Goal: Task Accomplishment & Management: Use online tool/utility

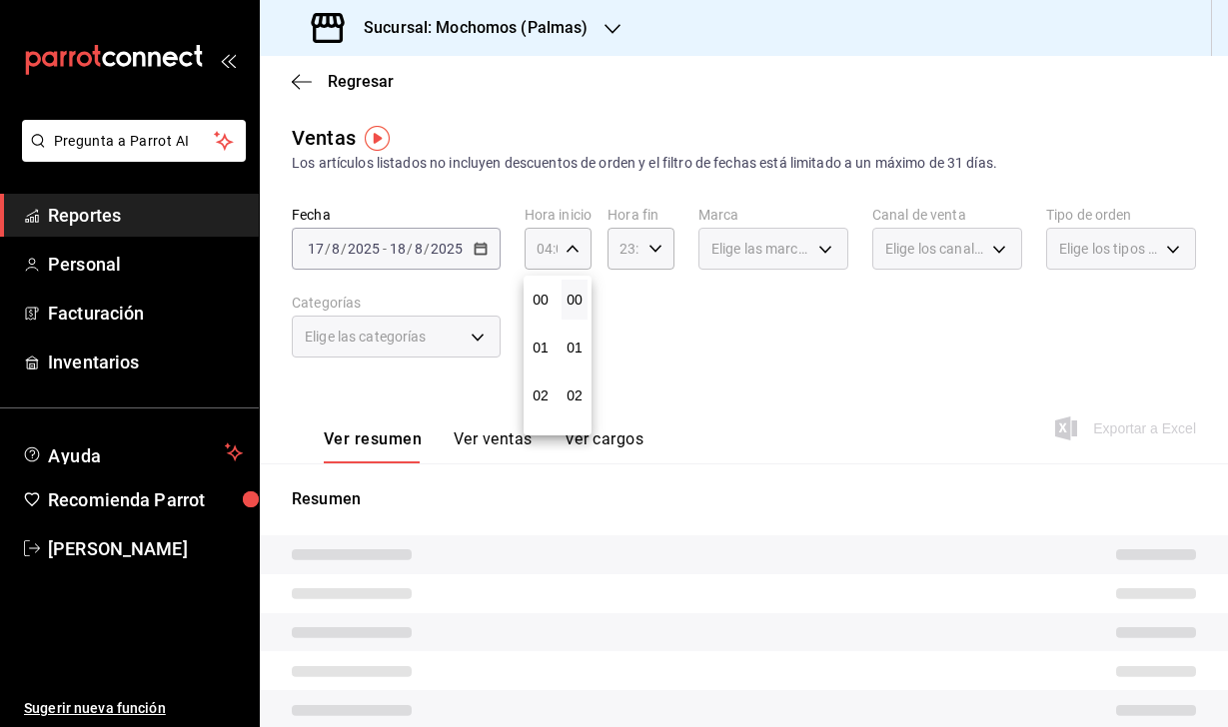
scroll to position [108, 0]
click at [657, 250] on div at bounding box center [614, 363] width 1228 height 727
click at [657, 250] on \(Stroke\) "button" at bounding box center [656, 248] width 12 height 7
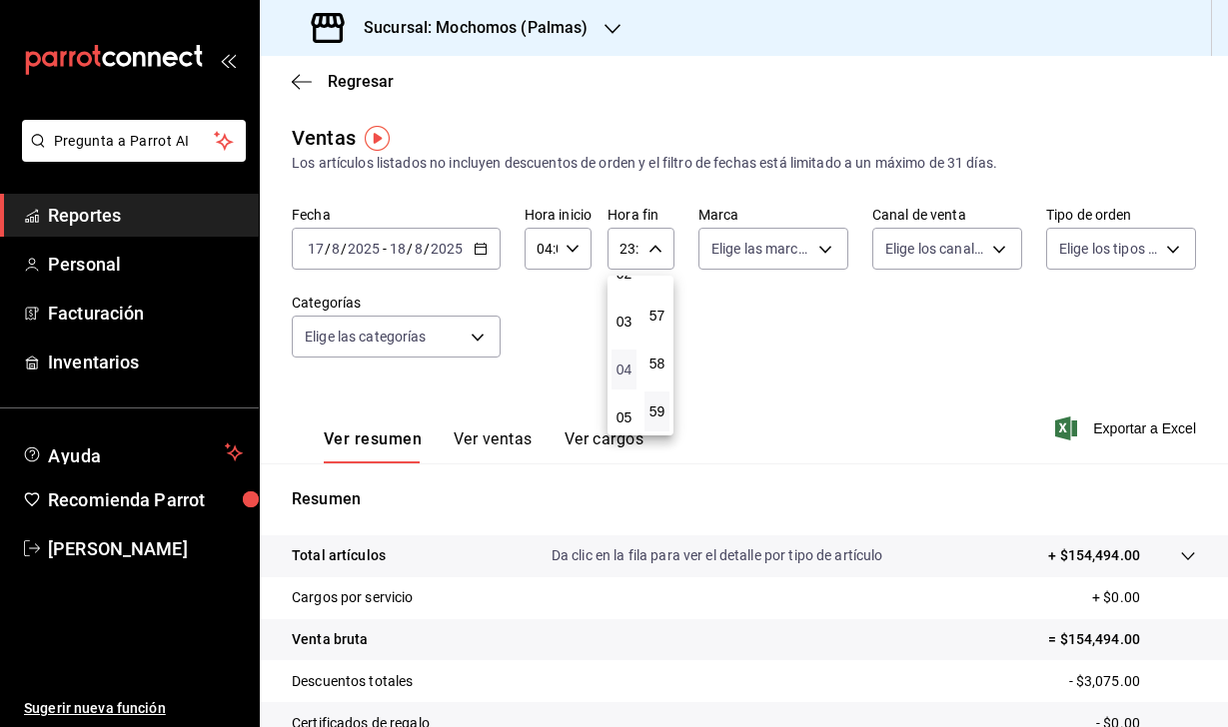
scroll to position [125, 0]
click at [624, 375] on span "04" at bounding box center [624, 367] width 1 height 16
click at [658, 298] on span "00" at bounding box center [657, 300] width 1 height 16
type input "04:00"
click at [793, 360] on div at bounding box center [614, 363] width 1228 height 727
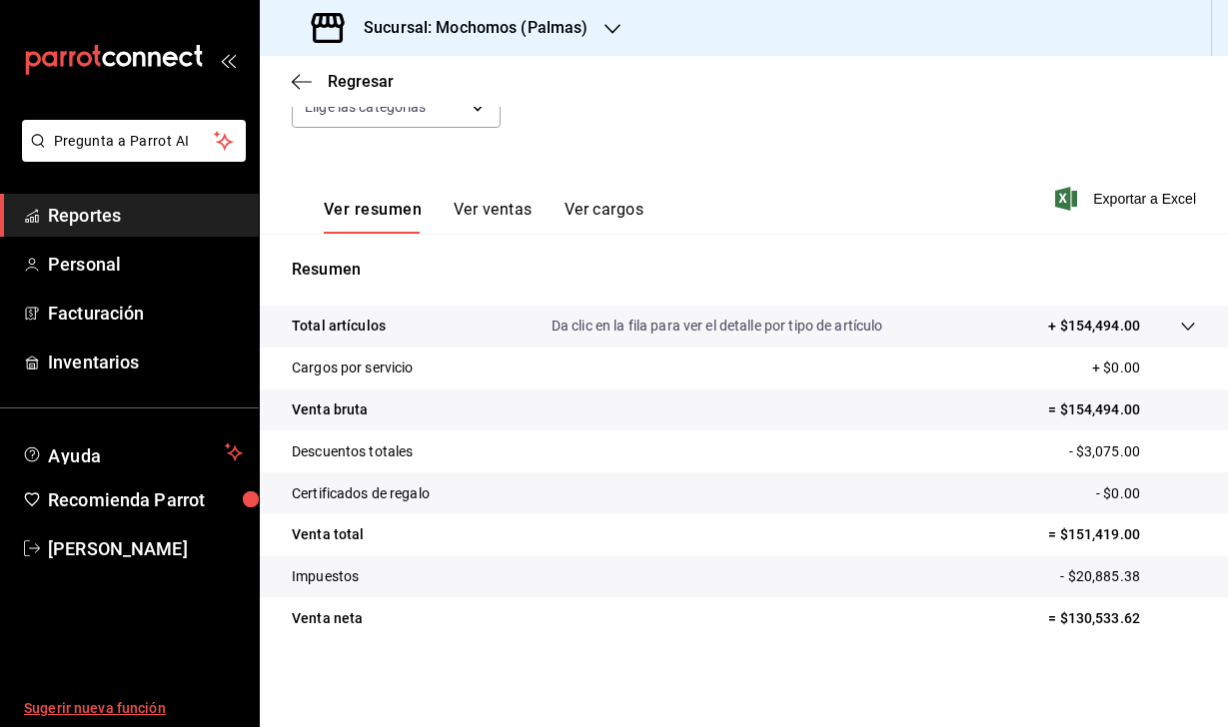
scroll to position [230, 0]
click at [1073, 195] on span "Exportar a Excel" at bounding box center [1127, 199] width 137 height 24
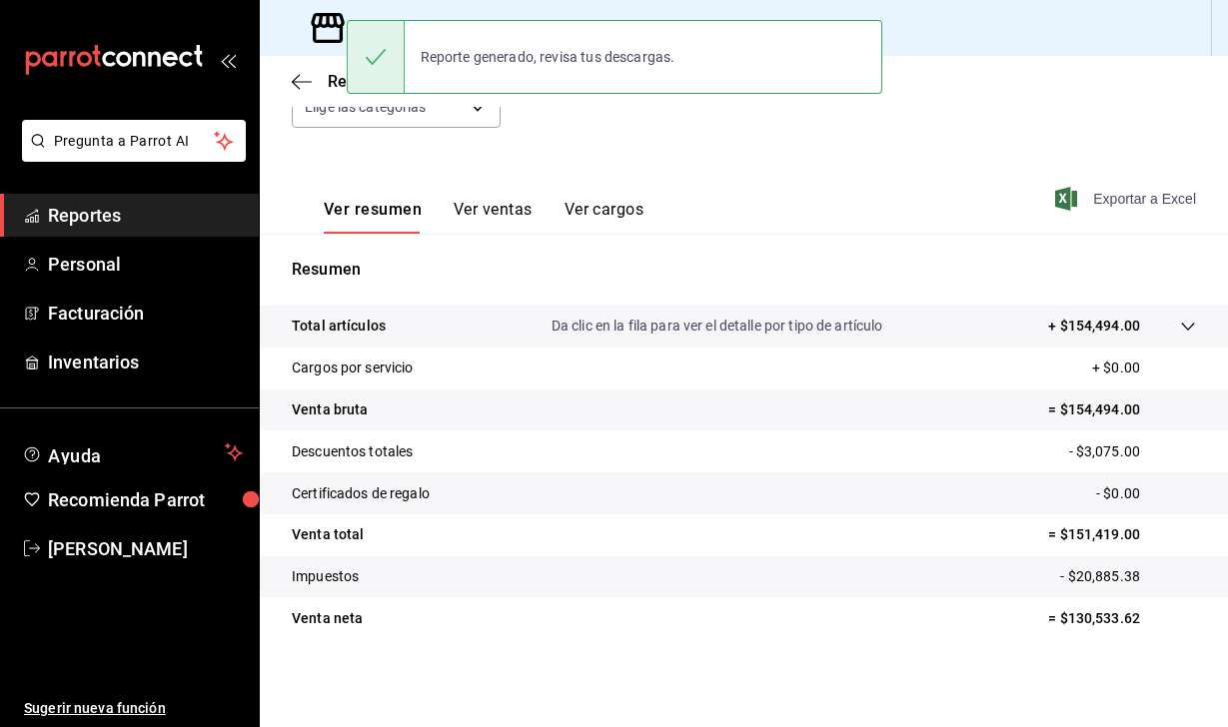
click at [325, 31] on icon at bounding box center [328, 28] width 40 height 40
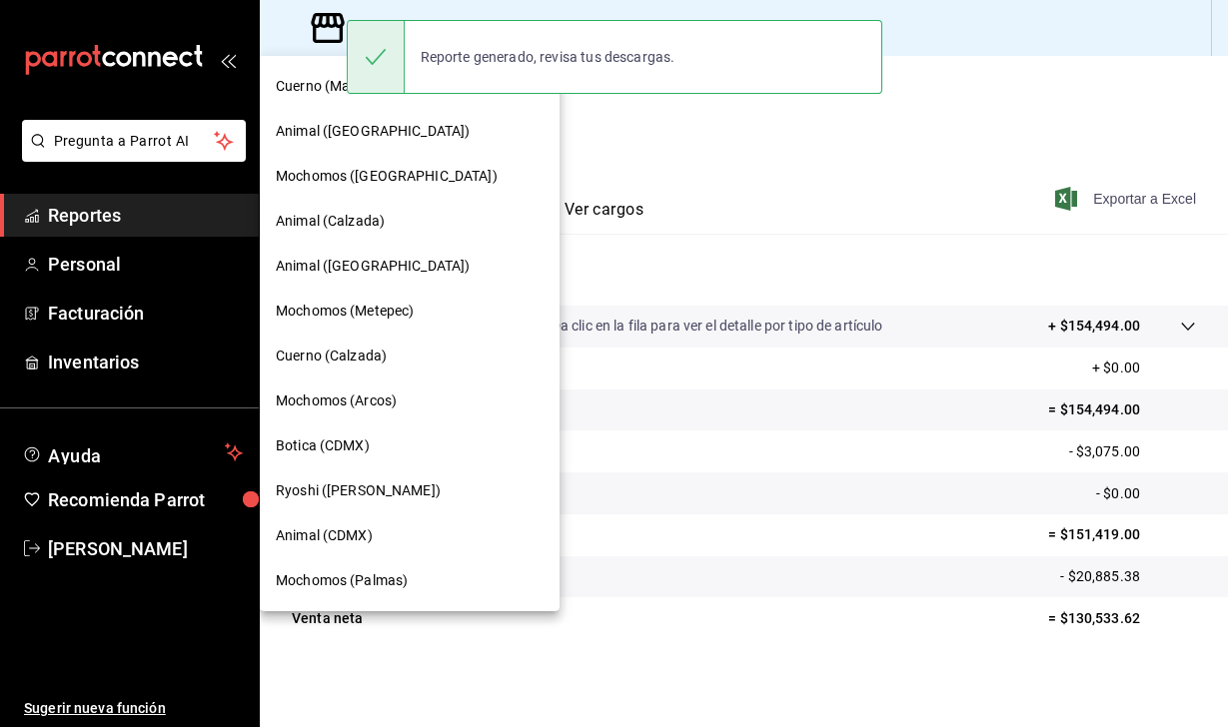
click at [394, 313] on span "Mochomos (Metepec)" at bounding box center [345, 311] width 138 height 21
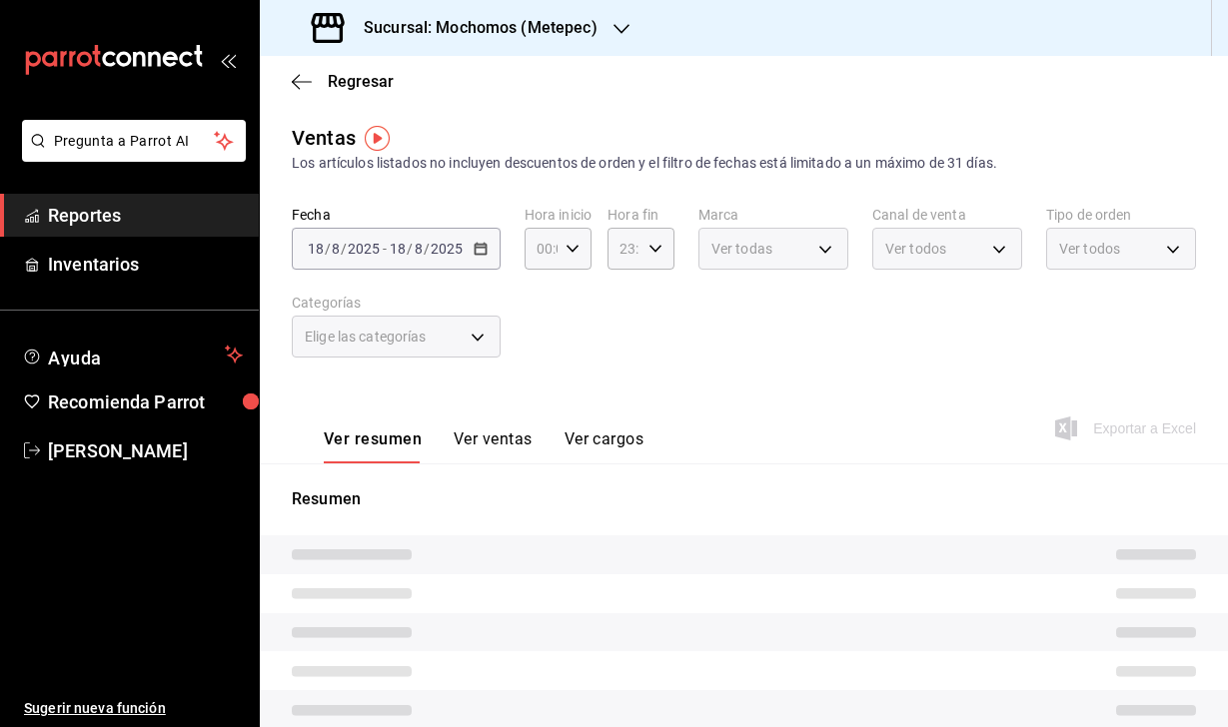
type input "04:00"
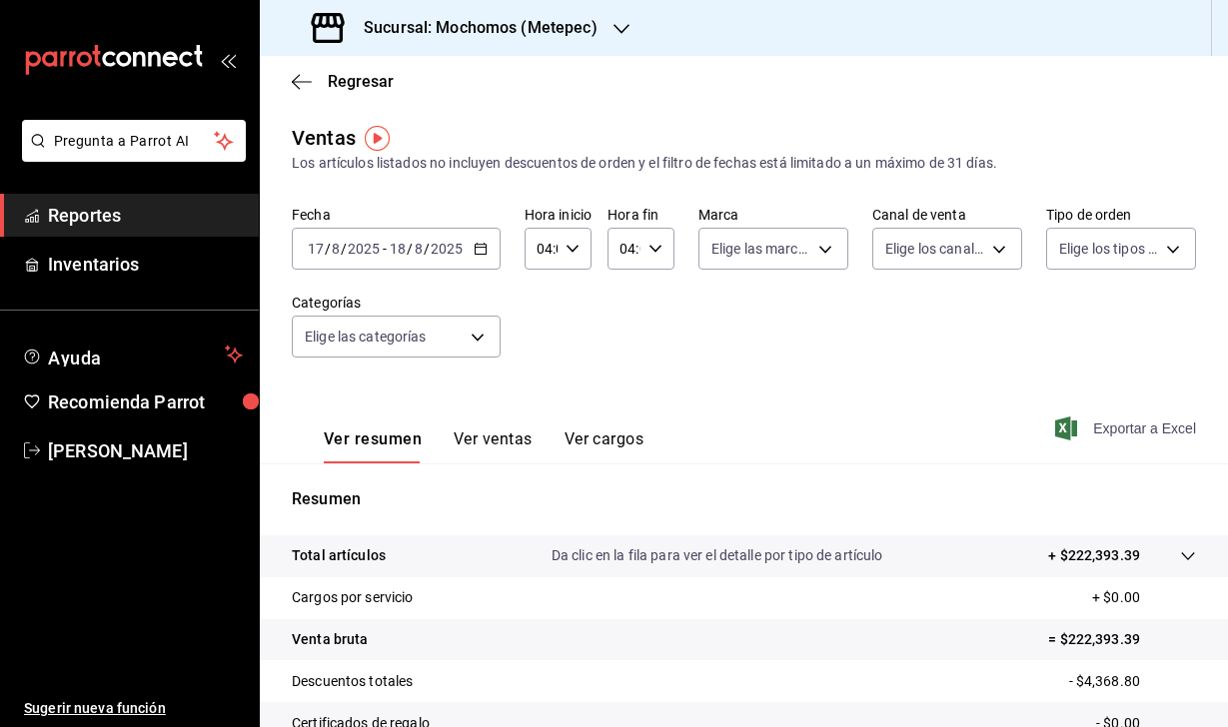
click at [1065, 422] on icon "button" at bounding box center [1066, 429] width 22 height 24
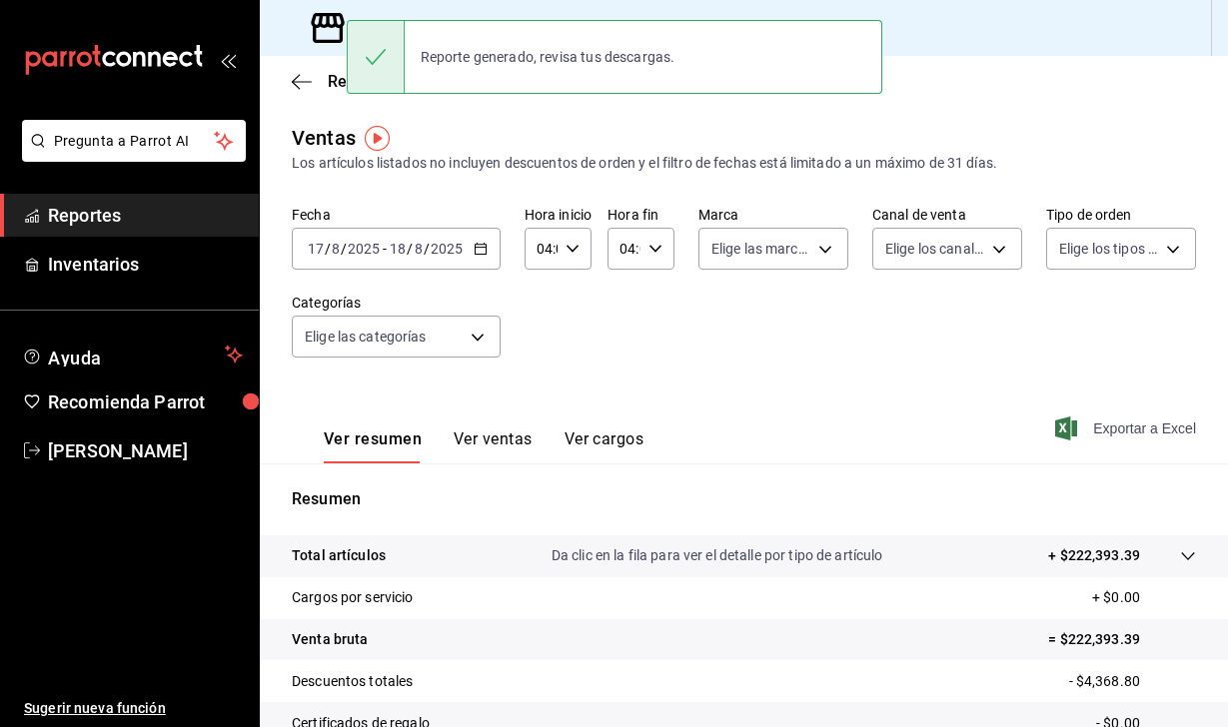
click at [320, 28] on icon at bounding box center [328, 28] width 40 height 40
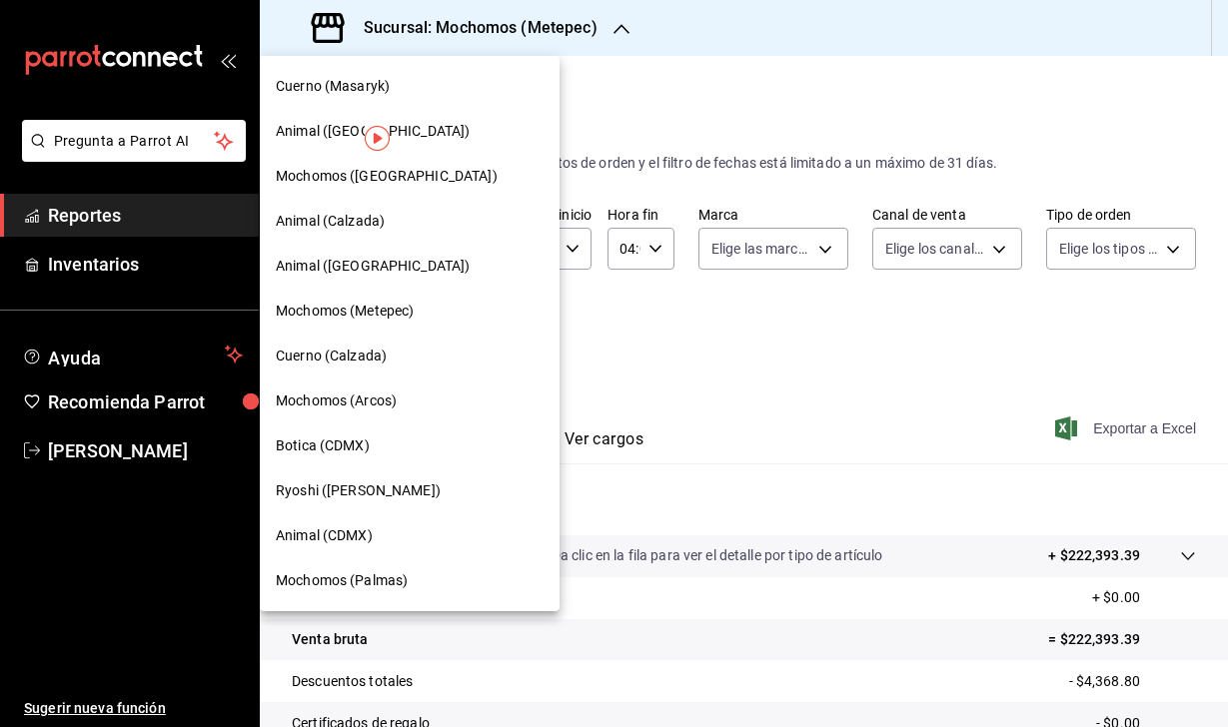
click at [344, 179] on span "Mochomos ([GEOGRAPHIC_DATA])" at bounding box center [387, 176] width 222 height 21
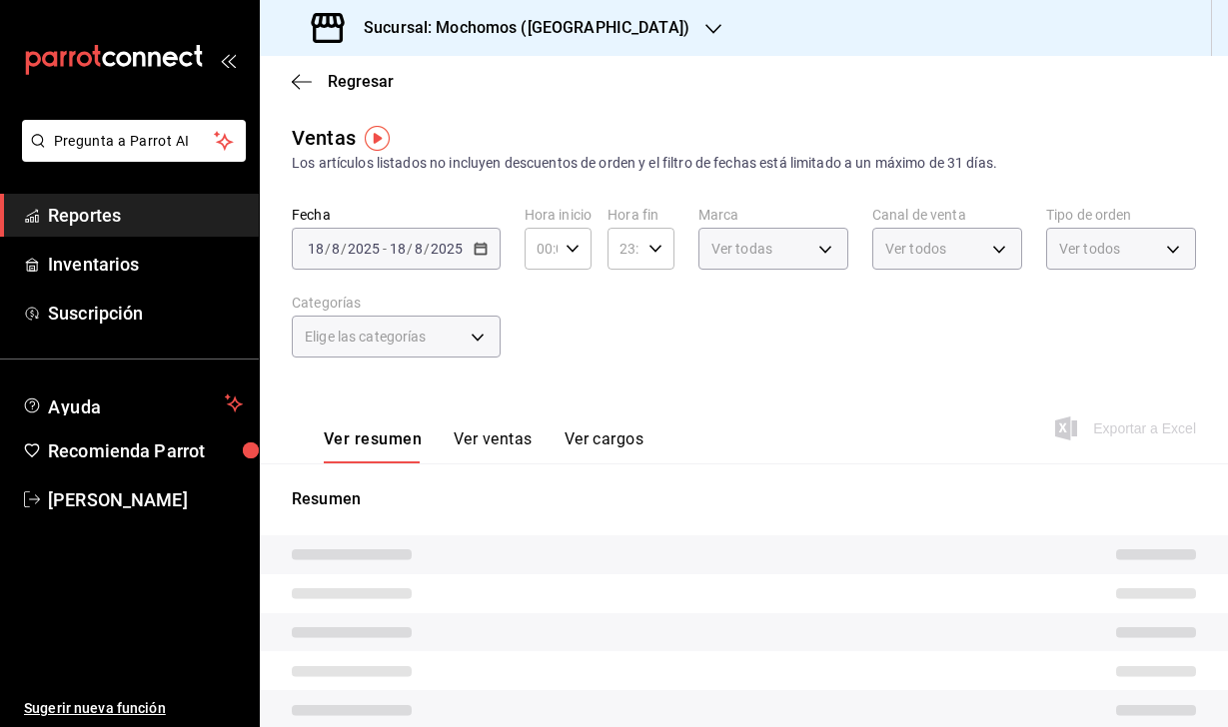
type input "04:00"
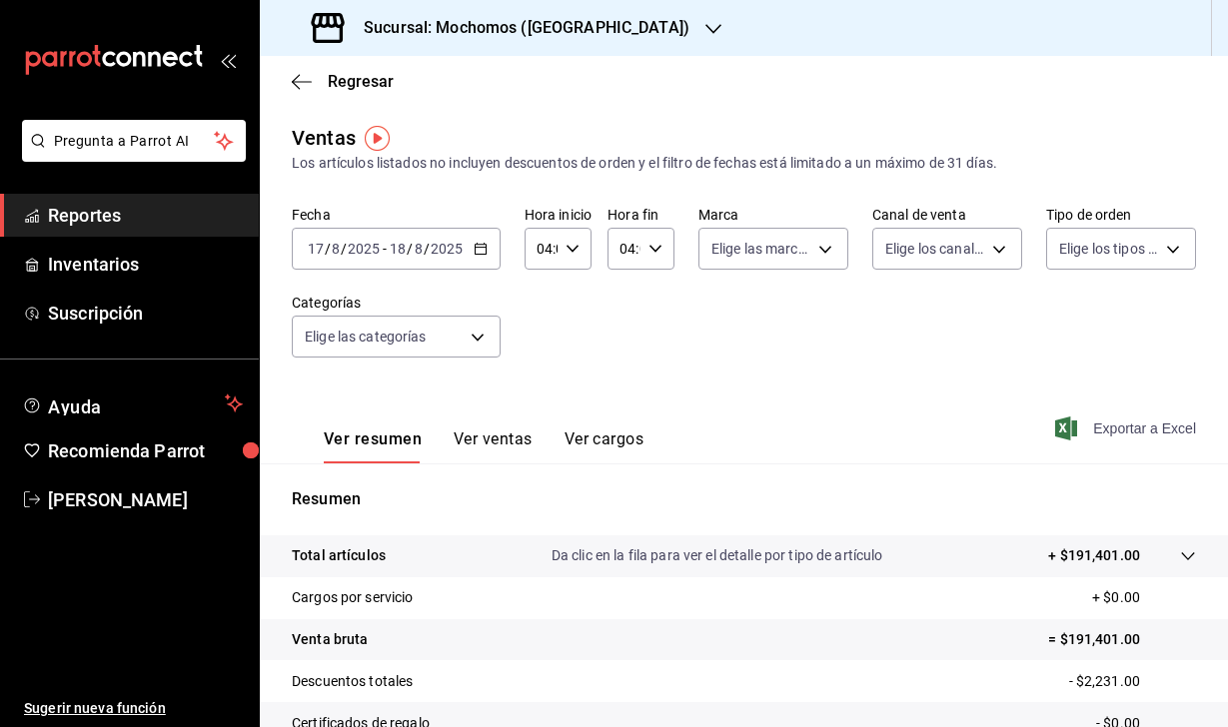
click at [1068, 433] on icon "button" at bounding box center [1066, 429] width 22 height 24
